Goal: Navigation & Orientation: Find specific page/section

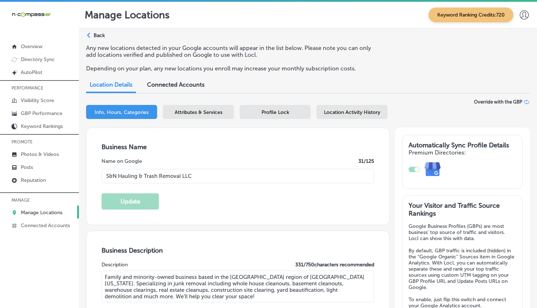
select select "US"
click at [207, 107] on div "Attributes & Services" at bounding box center [198, 112] width 71 height 14
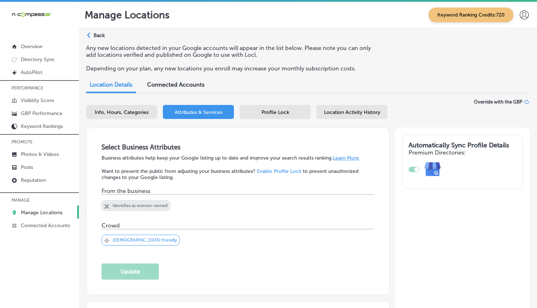
click at [364, 108] on div "Location Activity History" at bounding box center [352, 112] width 71 height 14
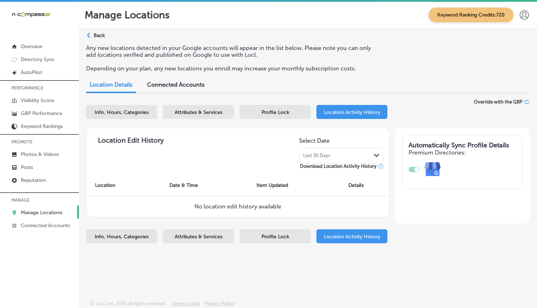
click at [298, 115] on div "Profile Lock" at bounding box center [275, 112] width 71 height 14
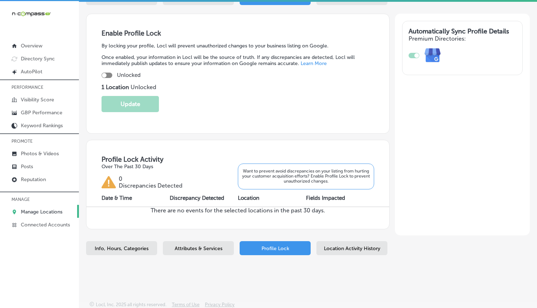
scroll to position [2, 0]
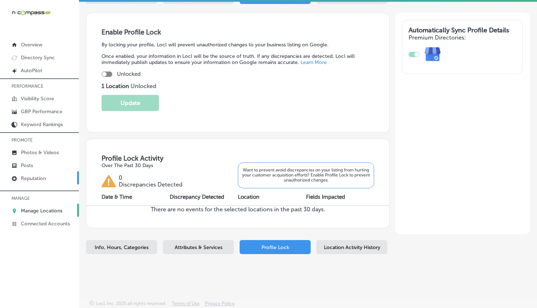
click at [39, 177] on p "Reputation" at bounding box center [33, 178] width 25 height 6
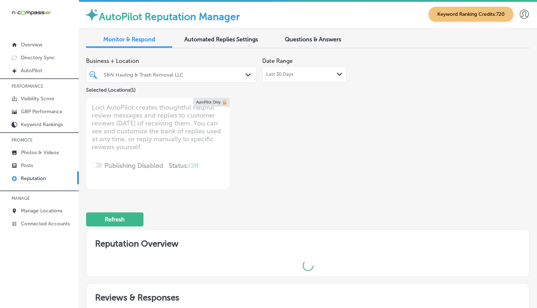
type textarea "x"
click at [221, 70] on div at bounding box center [164, 75] width 123 height 10
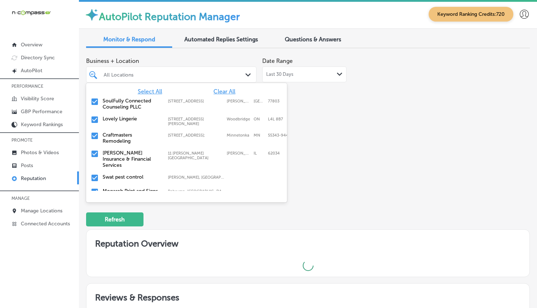
click at [243, 76] on div "All Locations Path Created with Sketch." at bounding box center [172, 74] width 170 height 11
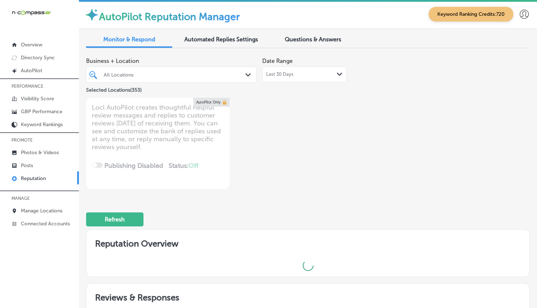
type textarea "x"
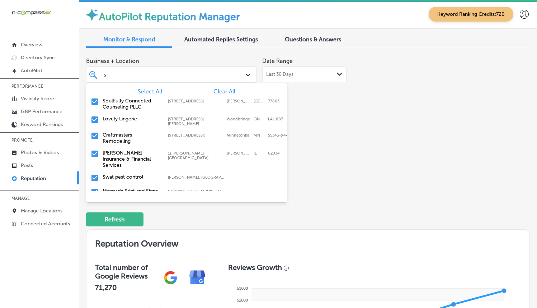
type input "s&"
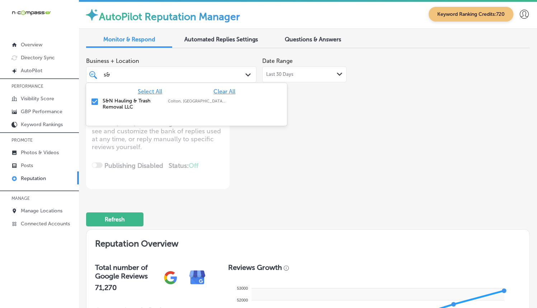
click at [234, 88] on span "Clear All" at bounding box center [225, 91] width 22 height 7
click at [98, 101] on input "checkbox" at bounding box center [94, 101] width 9 height 9
type textarea "x"
type input "s&"
click at [317, 125] on div "Business + Location option focused, 2 of 354. 2 results available for search te…" at bounding box center [219, 121] width 266 height 135
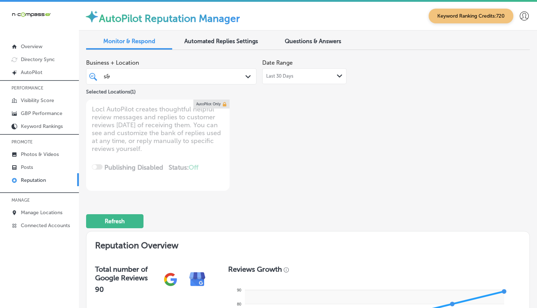
type textarea "x"
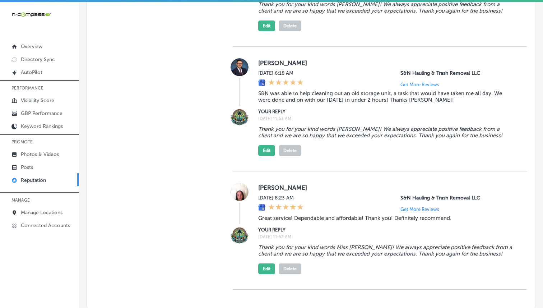
scroll to position [1391, 0]
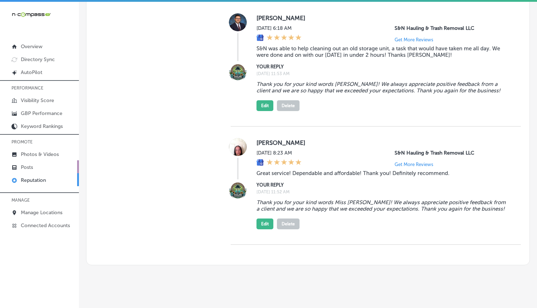
click at [36, 162] on link "Posts" at bounding box center [39, 166] width 79 height 13
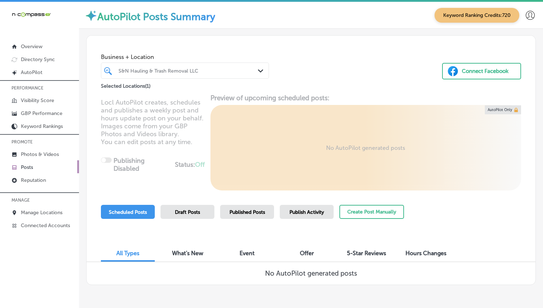
scroll to position [22, 0]
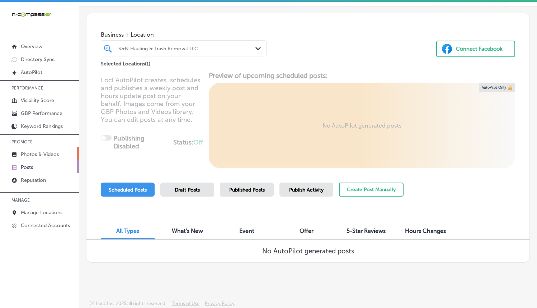
click at [19, 154] on link "Photos & Videos" at bounding box center [39, 153] width 79 height 13
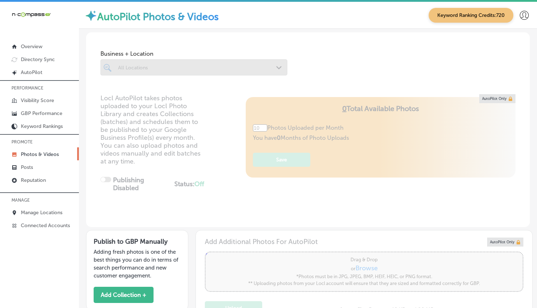
type input "5"
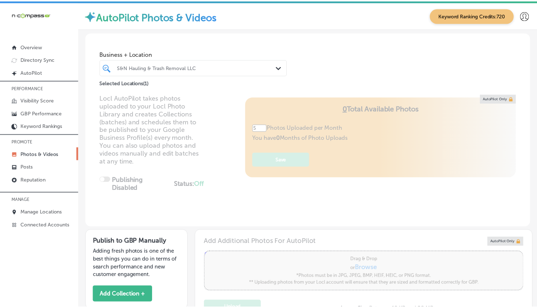
scroll to position [215, 0]
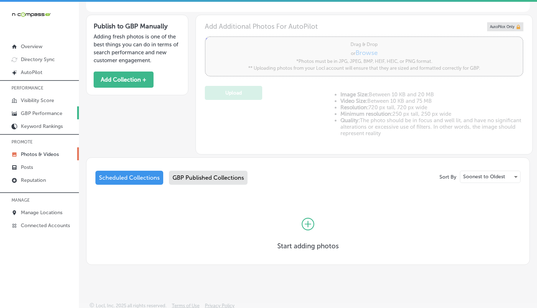
click at [36, 112] on p "GBP Performance" at bounding box center [42, 113] width 42 height 6
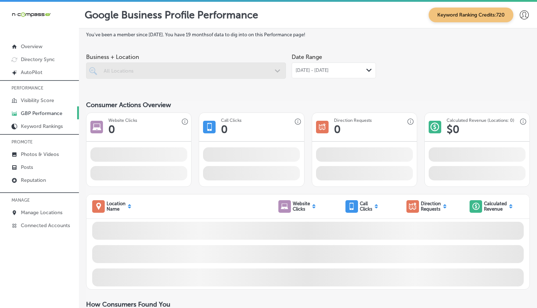
click at [329, 70] on span "[DATE] - [DATE]" at bounding box center [312, 70] width 33 height 6
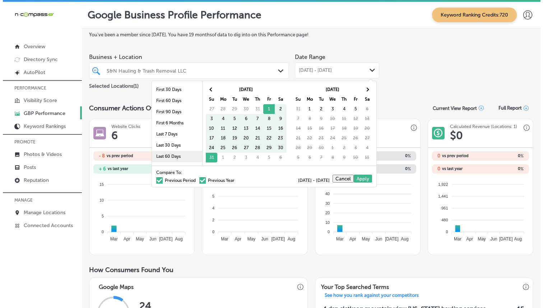
scroll to position [42, 0]
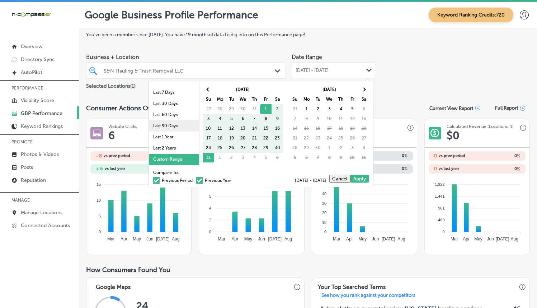
click at [167, 127] on li "Last 90 Days" at bounding box center [174, 125] width 50 height 11
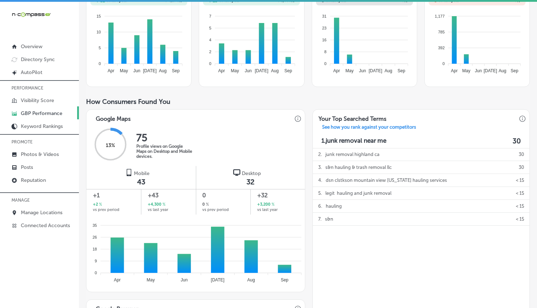
scroll to position [5, 0]
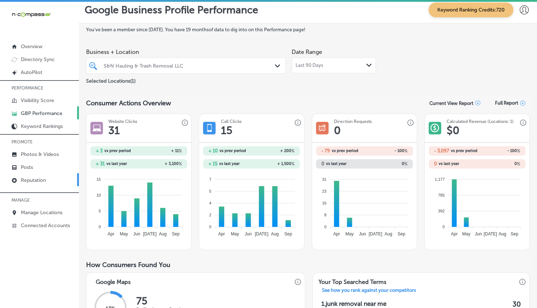
click at [25, 178] on p "Reputation" at bounding box center [33, 180] width 25 height 6
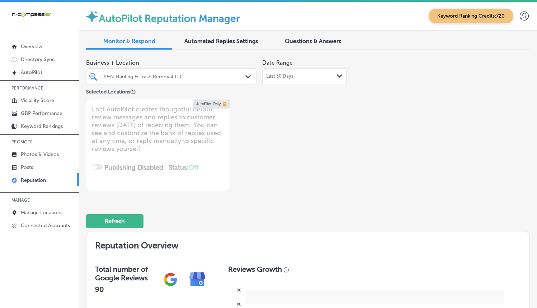
click at [302, 79] on div "Last 30 Days Path Created with Sketch." at bounding box center [304, 76] width 76 height 6
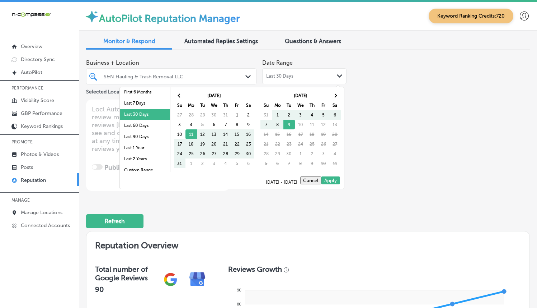
scroll to position [42, 0]
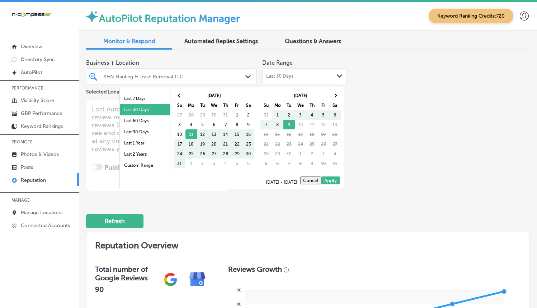
click at [134, 131] on li "Last 90 Days" at bounding box center [145, 131] width 50 height 11
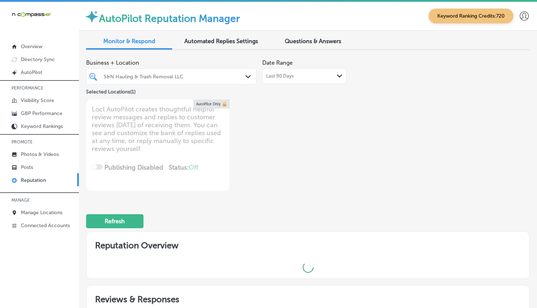
click at [419, 168] on div "Business + Location S&N Hauling & Trash Removal LLC Path Created with Sketch. S…" at bounding box center [308, 123] width 444 height 135
type textarea "x"
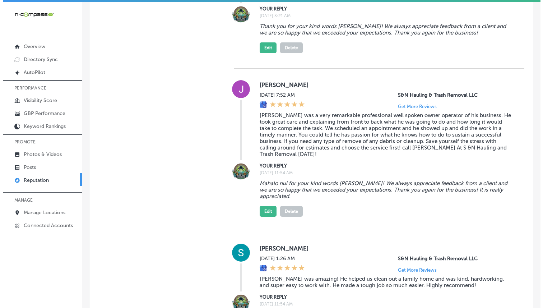
scroll to position [914, 0]
